Goal: Task Accomplishment & Management: Manage account settings

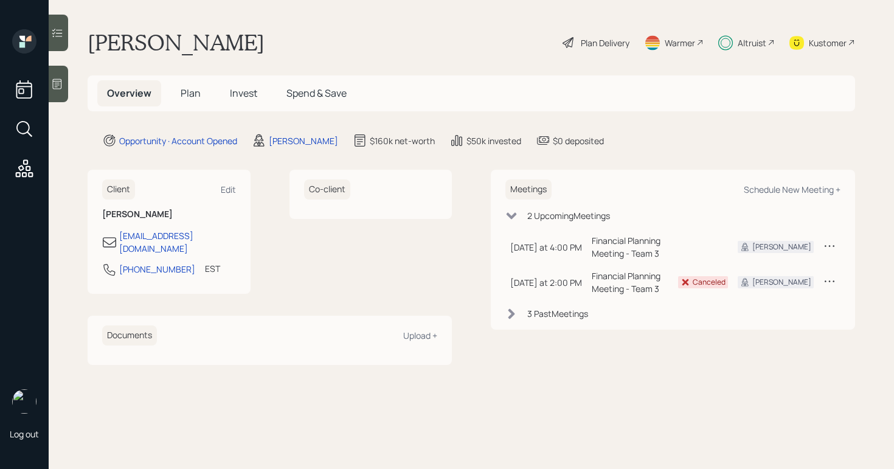
click at [824, 244] on icon at bounding box center [829, 246] width 12 height 12
click at [758, 373] on main "[PERSON_NAME] Plan Delivery Warmer Altruist Kustomer Overview Plan Invest Spend…" at bounding box center [471, 234] width 845 height 469
click at [820, 241] on td at bounding box center [829, 246] width 22 height 35
click at [823, 246] on icon at bounding box center [829, 246] width 12 height 12
click at [766, 279] on div "Cancel" at bounding box center [792, 281] width 88 height 12
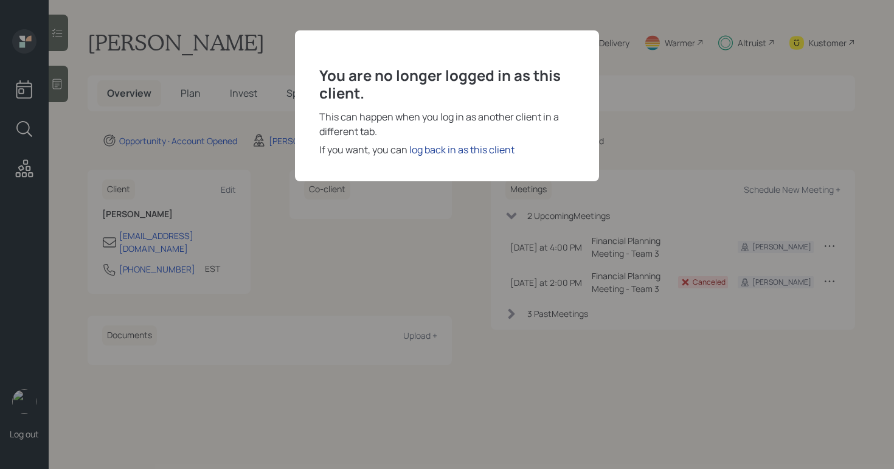
click at [469, 147] on div "log back in as this client" at bounding box center [461, 149] width 105 height 15
